Goal: Information Seeking & Learning: Compare options

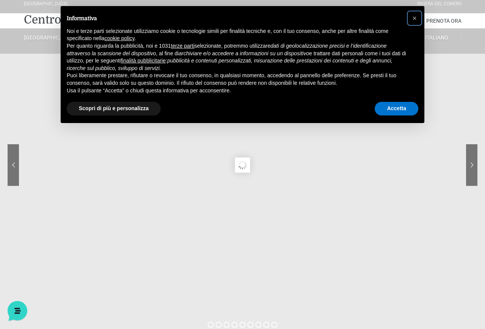
click at [410, 18] on button "×" at bounding box center [414, 18] width 12 height 12
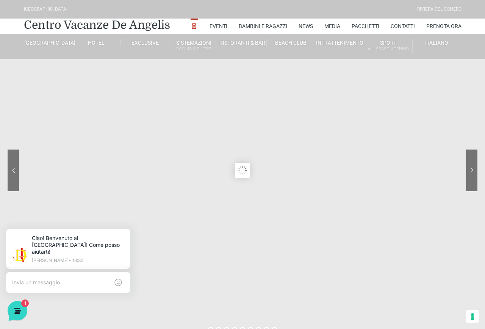
click at [229, 234] on sr7-content at bounding box center [242, 170] width 485 height 341
click at [64, 176] on link "Mappa del Villaggio" at bounding box center [75, 169] width 76 height 13
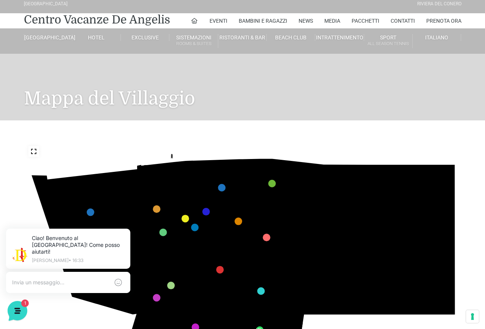
click at [212, 99] on link "Villa Bilocale Deluxe" at bounding box center [221, 92] width 76 height 13
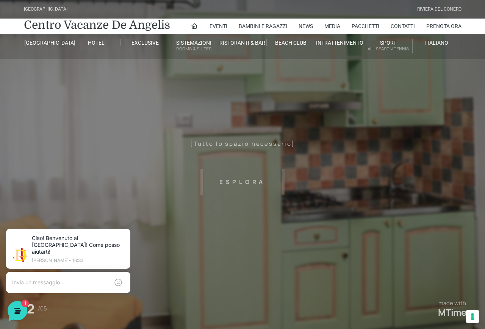
click at [241, 179] on header "[GEOGRAPHIC_DATA] [GEOGRAPHIC_DATA] Centro Vacanze [GEOGRAPHIC_DATA] Eventi Mis…" at bounding box center [242, 170] width 485 height 341
click at [247, 186] on header "[GEOGRAPHIC_DATA] [GEOGRAPHIC_DATA] Centro Vacanze [GEOGRAPHIC_DATA] Eventi Mis…" at bounding box center [242, 170] width 485 height 341
click at [249, 175] on header "[GEOGRAPHIC_DATA] [GEOGRAPHIC_DATA] Centro Vacanze [GEOGRAPHIC_DATA] Eventi Mis…" at bounding box center [242, 170] width 485 height 341
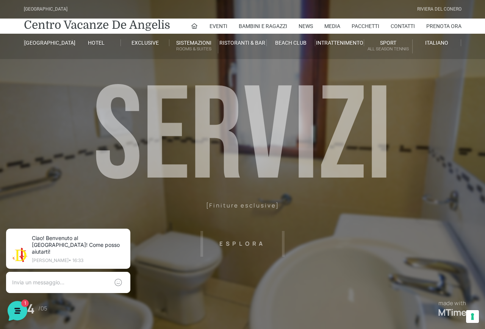
click at [227, 118] on link "Appartamento Trilocale Garden" at bounding box center [221, 111] width 76 height 13
click at [217, 105] on link "Villa Bilocale Deluxe" at bounding box center [221, 97] width 76 height 13
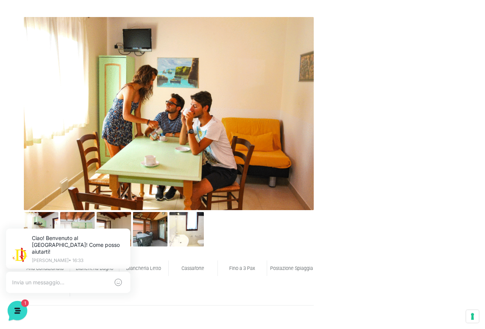
scroll to position [124, 0]
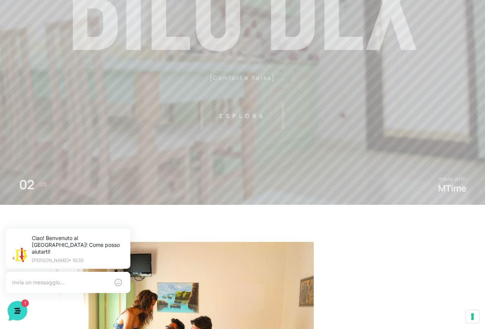
click at [342, 145] on header "[GEOGRAPHIC_DATA] [GEOGRAPHIC_DATA] Centro Vacanze [GEOGRAPHIC_DATA] Eventi Mis…" at bounding box center [242, 46] width 485 height 341
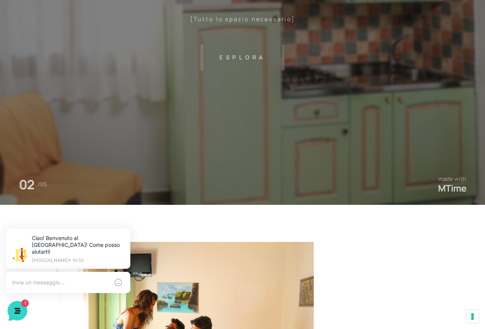
scroll to position [0, 0]
click at [365, 137] on header "Villaggio Hotel Resort Riviera Del Conero Centro Vacanze De Angelis Eventi Miss…" at bounding box center [242, 46] width 485 height 341
click at [335, 164] on header "Villaggio Hotel Resort Riviera Del Conero Centro Vacanze De Angelis Eventi Miss…" at bounding box center [242, 46] width 485 height 341
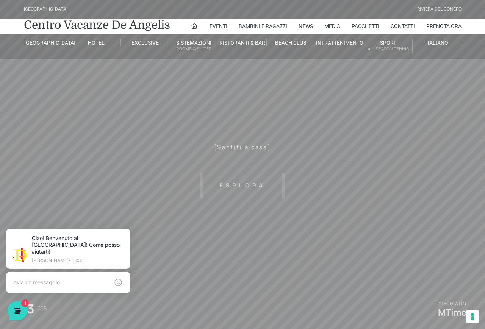
click at [115, 97] on link "Camera Suite H" at bounding box center [124, 90] width 76 height 13
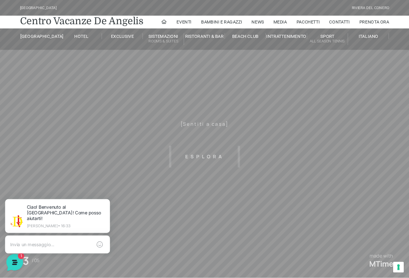
scroll to position [17, 38]
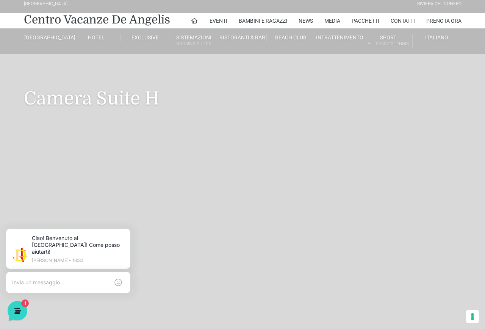
scroll to position [5, 0]
click at [15, 307] on icon at bounding box center [18, 311] width 20 height 20
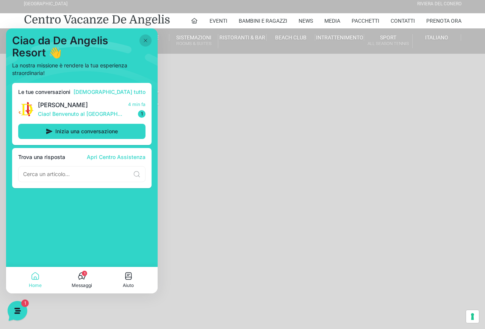
scroll to position [0, 0]
click at [377, 205] on header "[GEOGRAPHIC_DATA] [GEOGRAPHIC_DATA] Centro Vacanze [GEOGRAPHIC_DATA] Eventi Mis…" at bounding box center [242, 165] width 485 height 341
click at [148, 40] on icon at bounding box center [145, 40] width 6 height 6
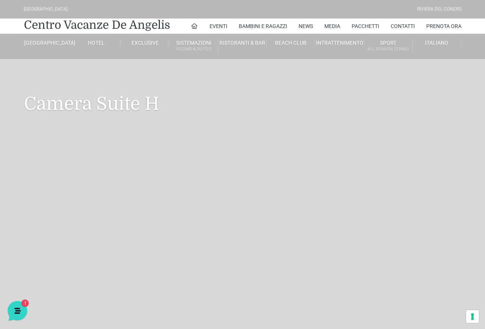
click at [349, 179] on ul "Villa Trilocale Deluxe Numana Villa Trilocale Deluxe Private Garden [GEOGRAPHIC…" at bounding box center [273, 145] width 208 height 179
